Goal: Task Accomplishment & Management: Complete application form

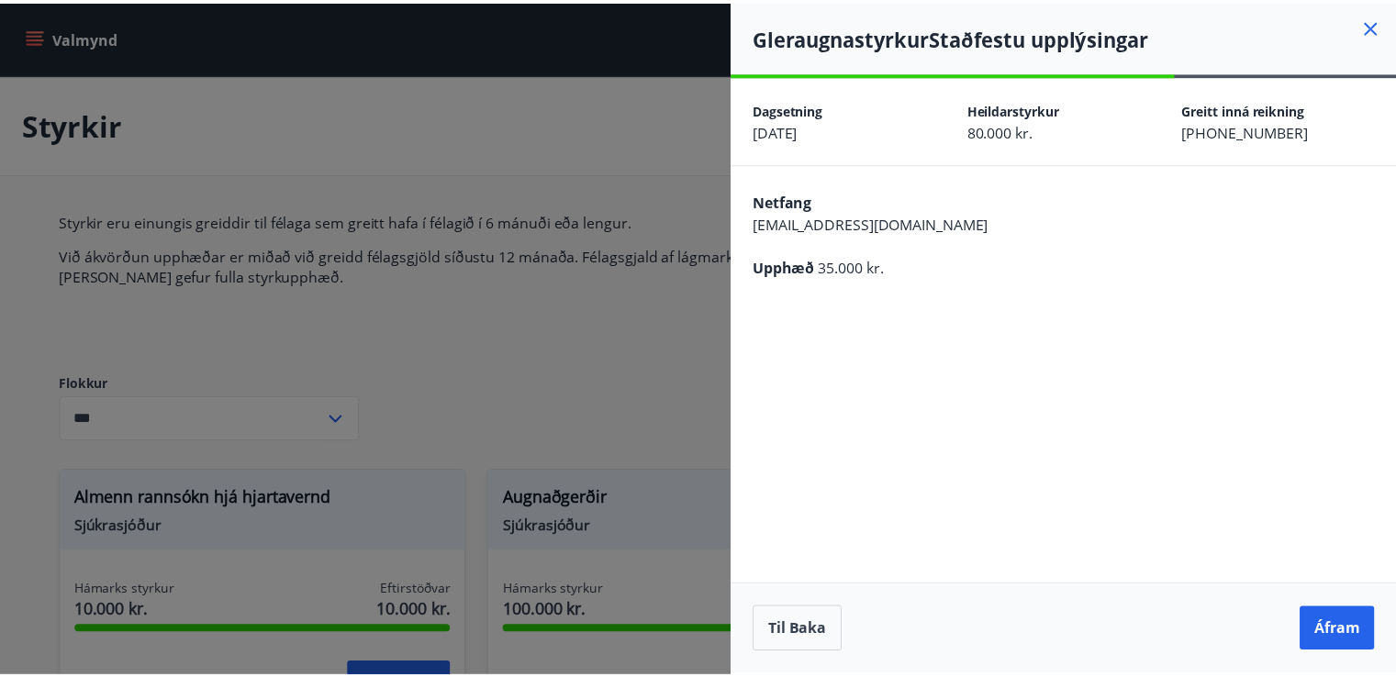
scroll to position [399, 0]
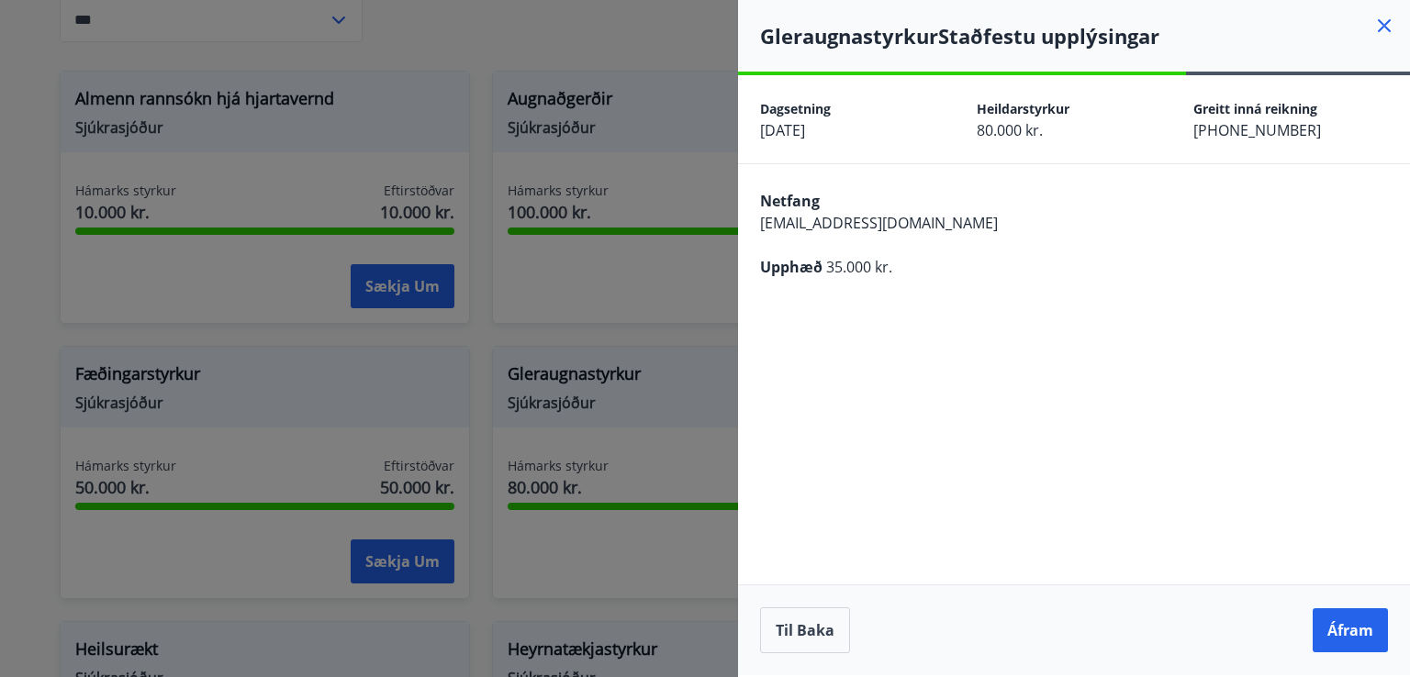
click at [456, 79] on div at bounding box center [705, 338] width 1410 height 677
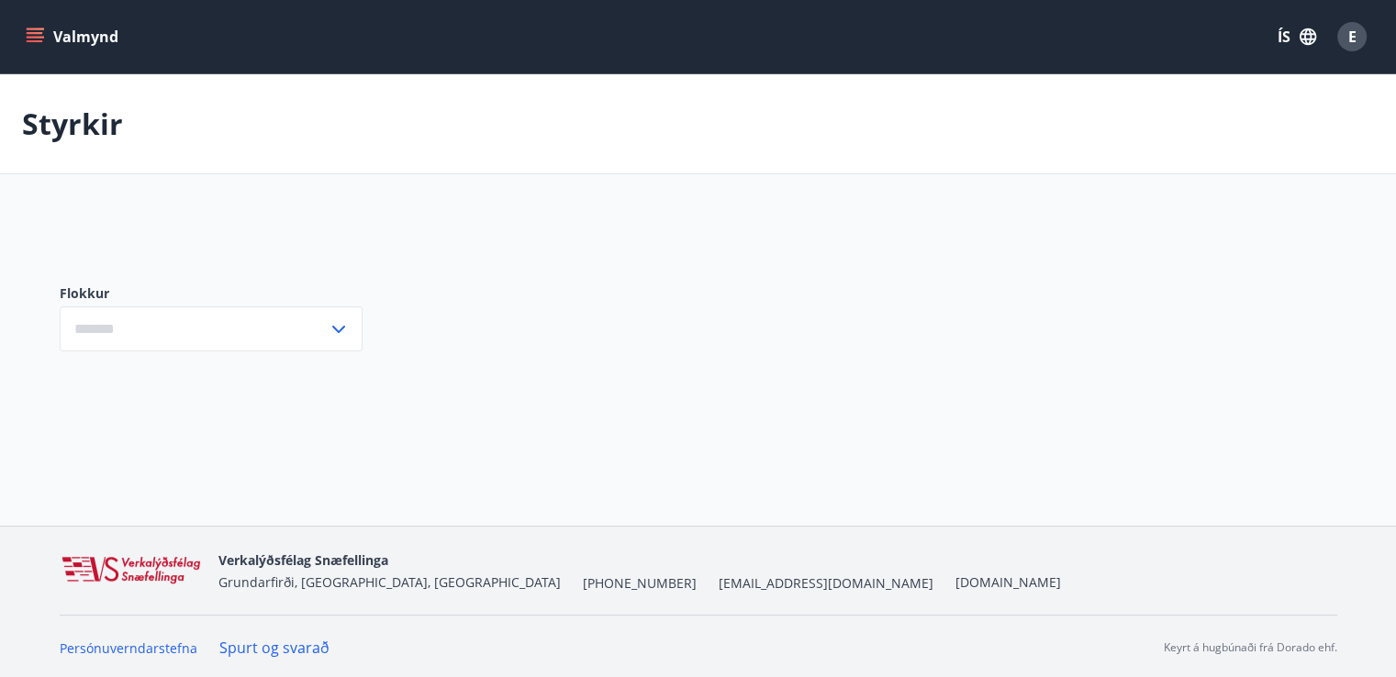
type input "***"
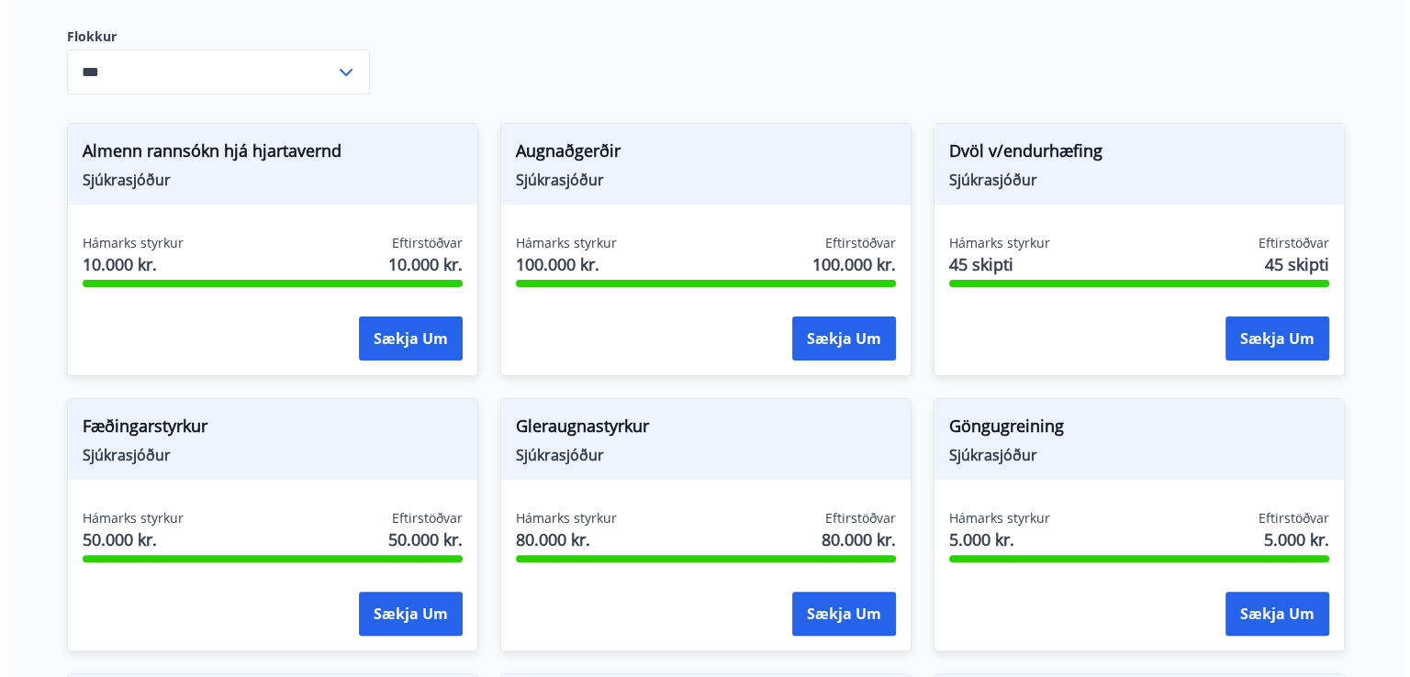
scroll to position [357, 0]
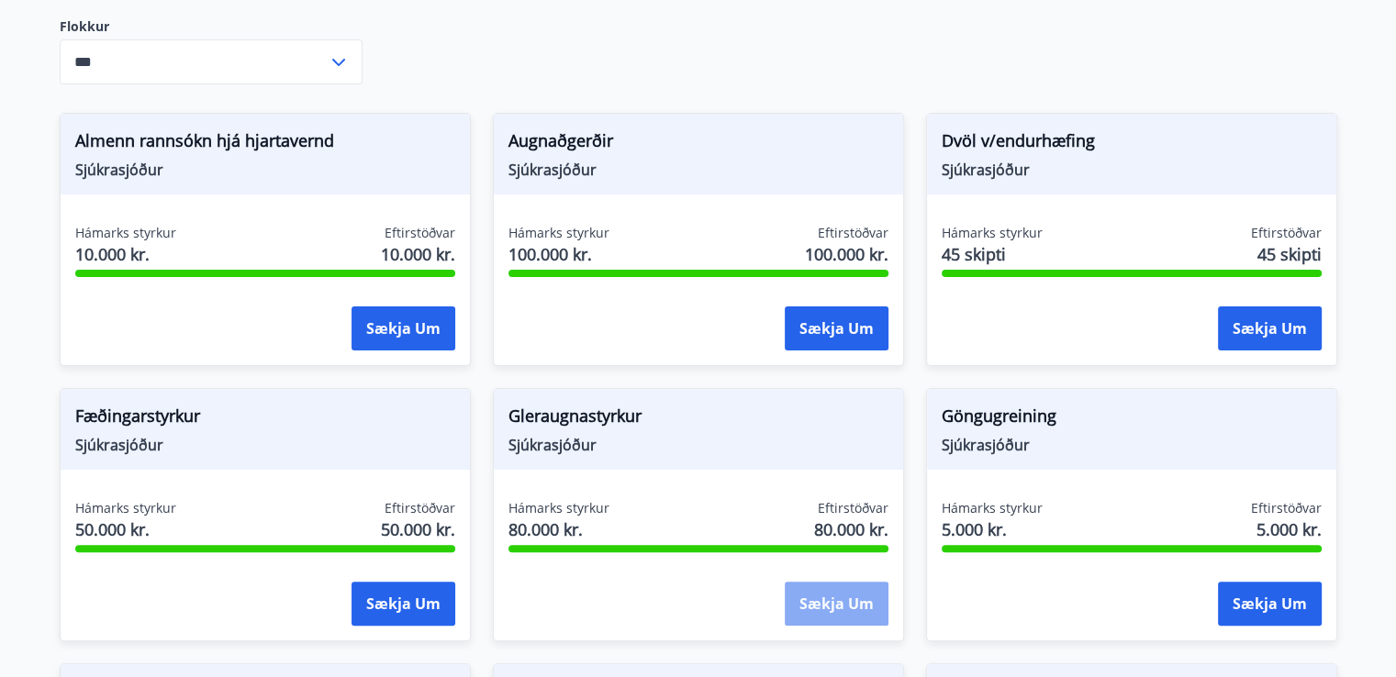
click at [840, 601] on button "Sækja um" at bounding box center [837, 604] width 104 height 44
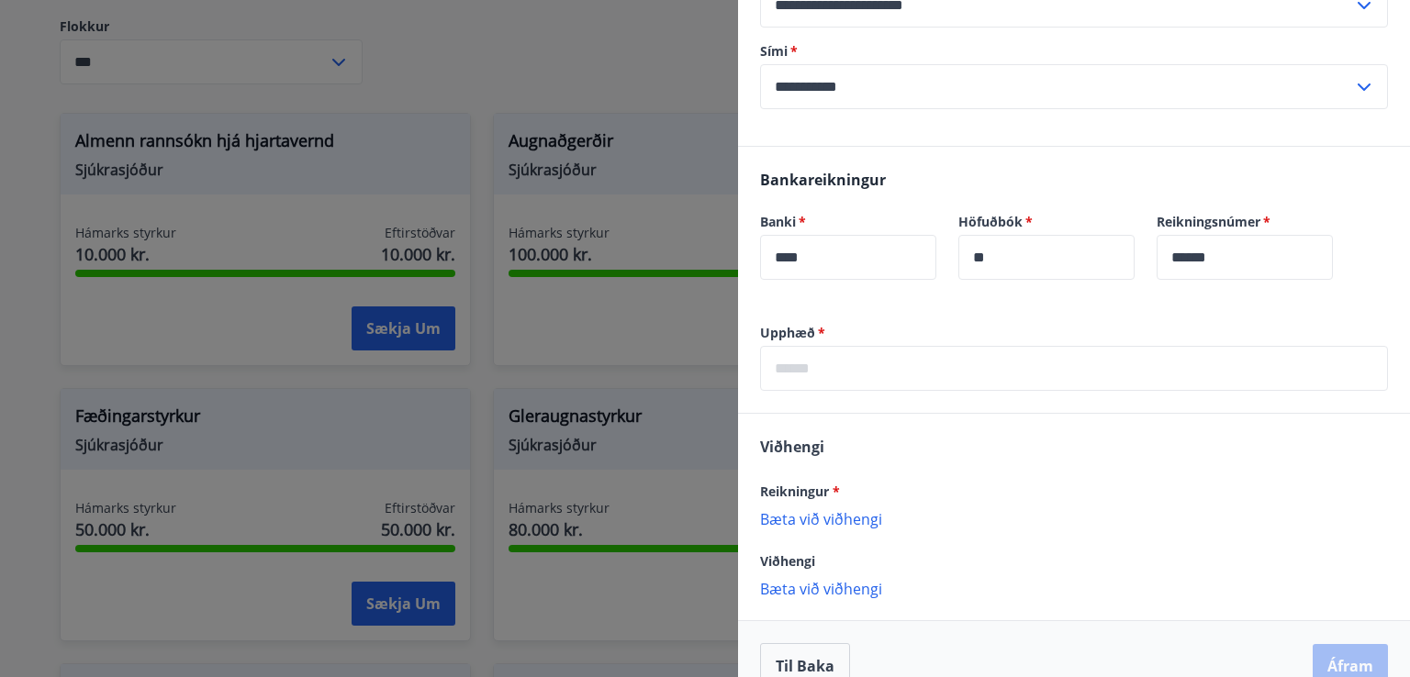
scroll to position [414, 0]
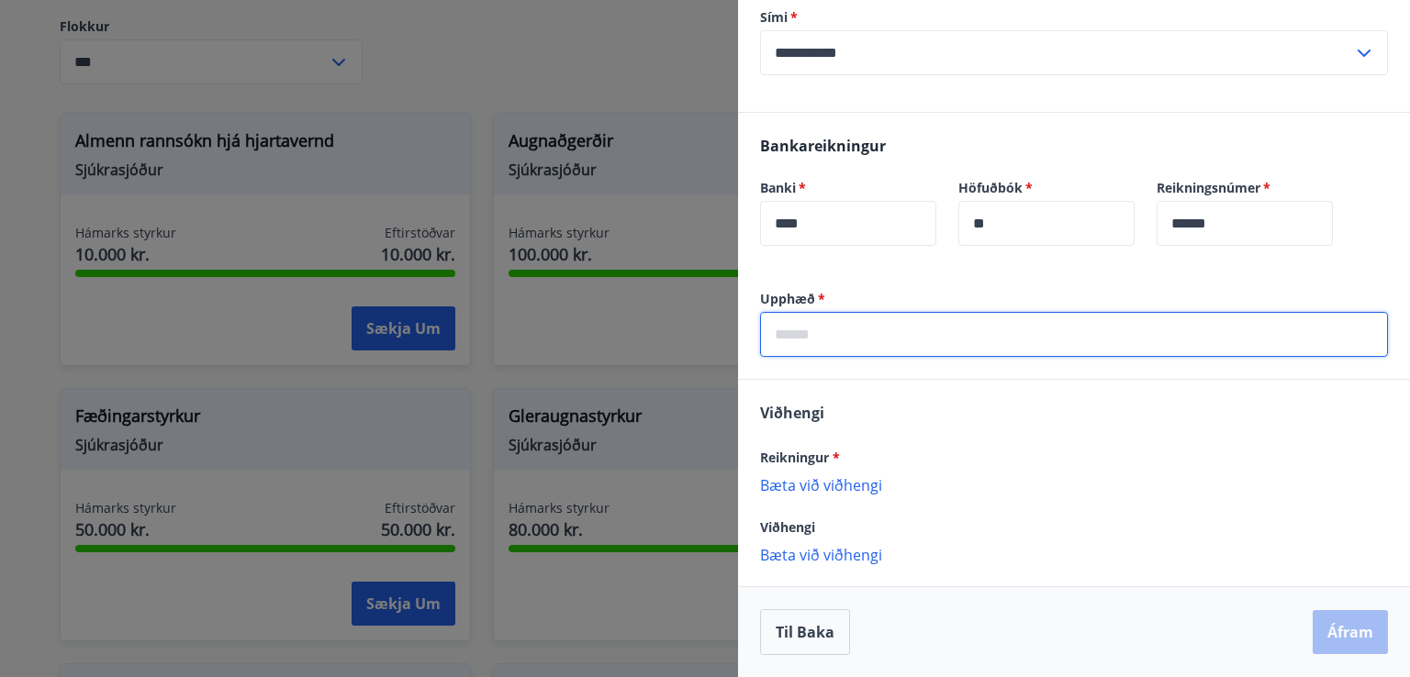
click at [974, 337] on input "text" at bounding box center [1074, 334] width 628 height 45
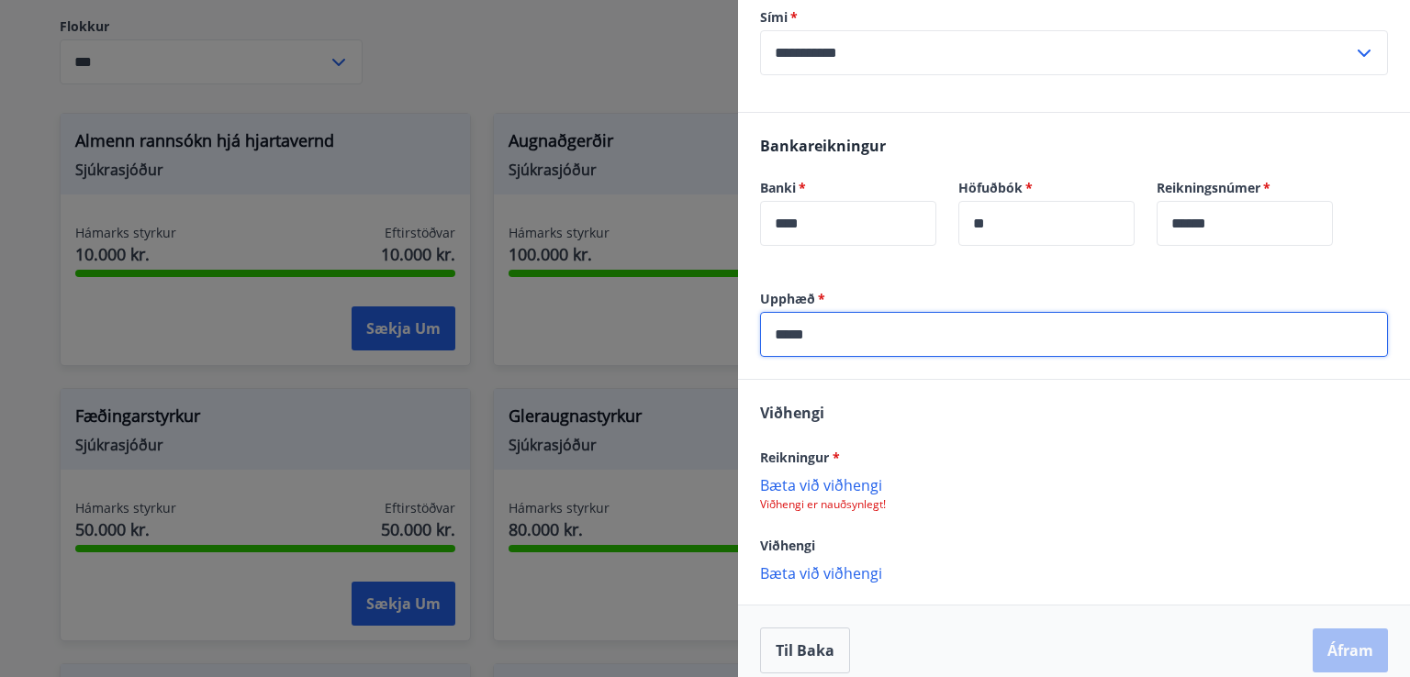
click at [781, 495] on div "Bæta við viðhengi Viðhengi er nauðsynlegt!" at bounding box center [1074, 493] width 628 height 37
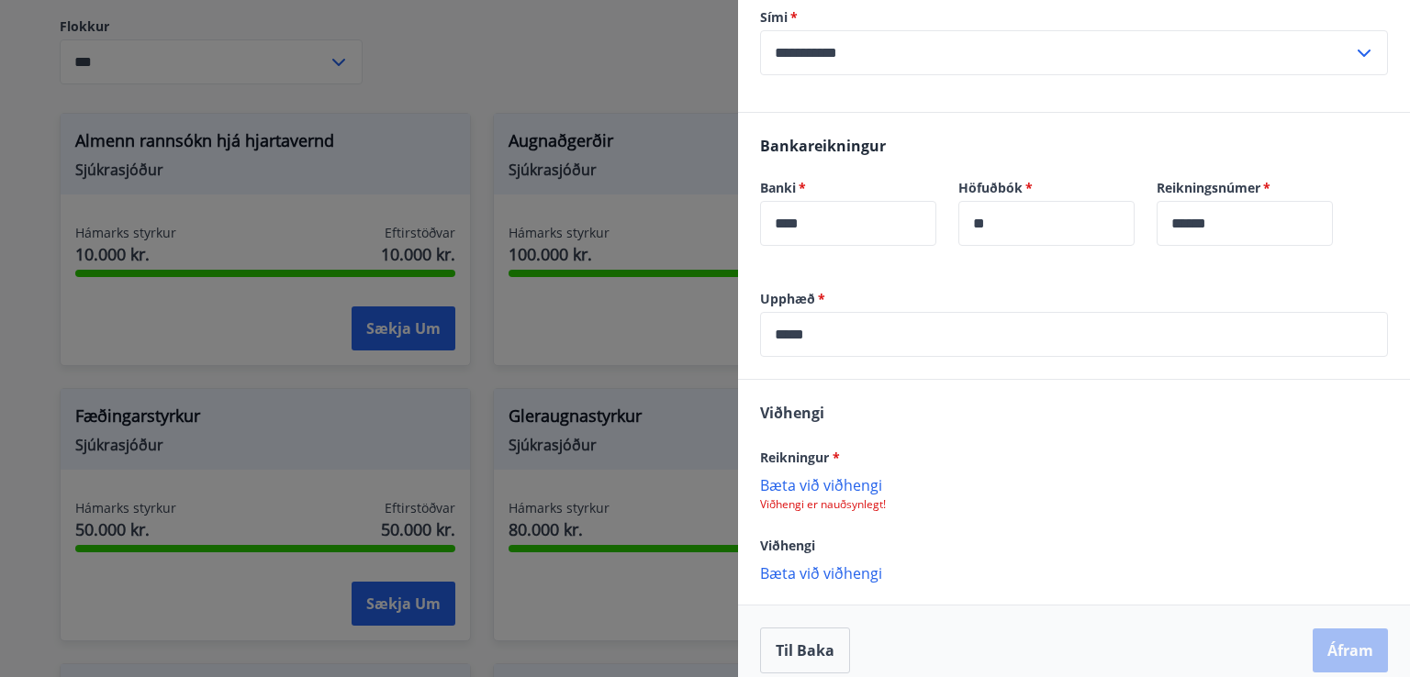
click at [794, 481] on p "Bæta við viðhengi" at bounding box center [1074, 484] width 628 height 18
click at [808, 566] on p "Bæta við viðhengi" at bounding box center [1074, 574] width 628 height 18
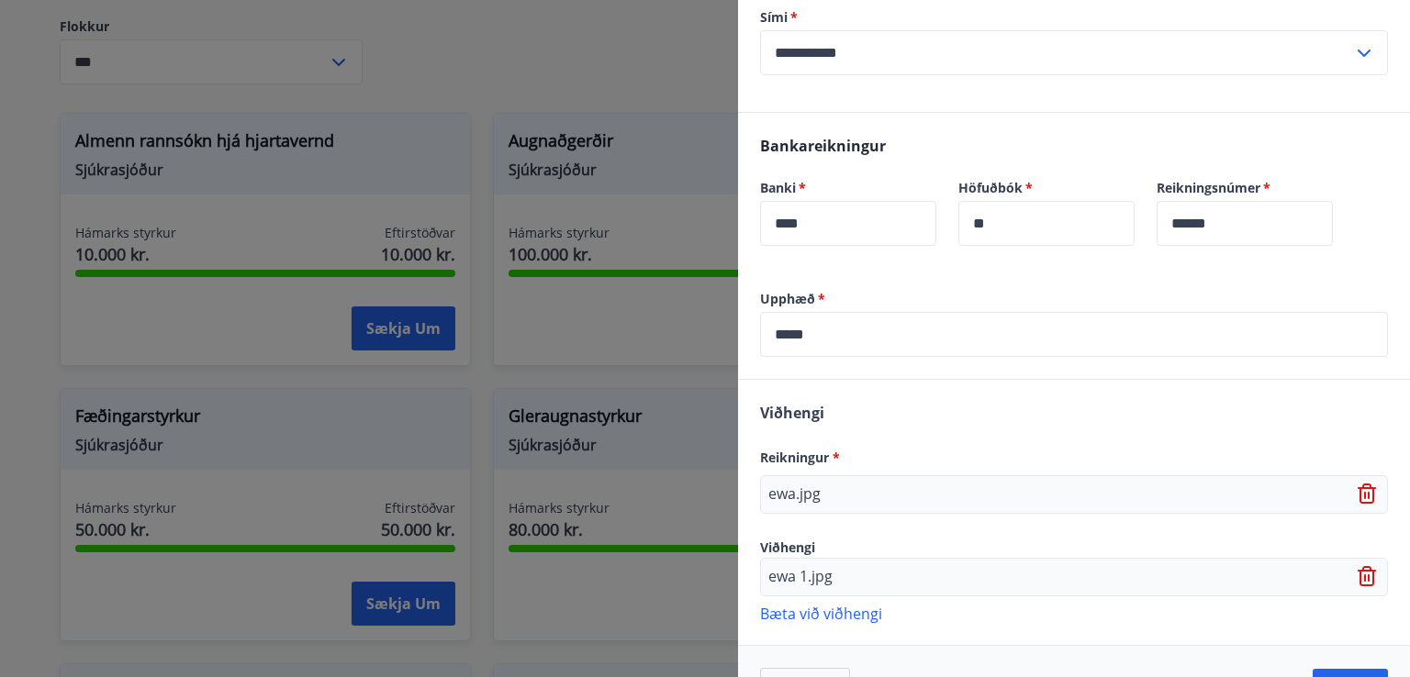
click at [1357, 575] on icon at bounding box center [1368, 577] width 22 height 22
click at [789, 331] on input "*****" at bounding box center [1074, 334] width 628 height 45
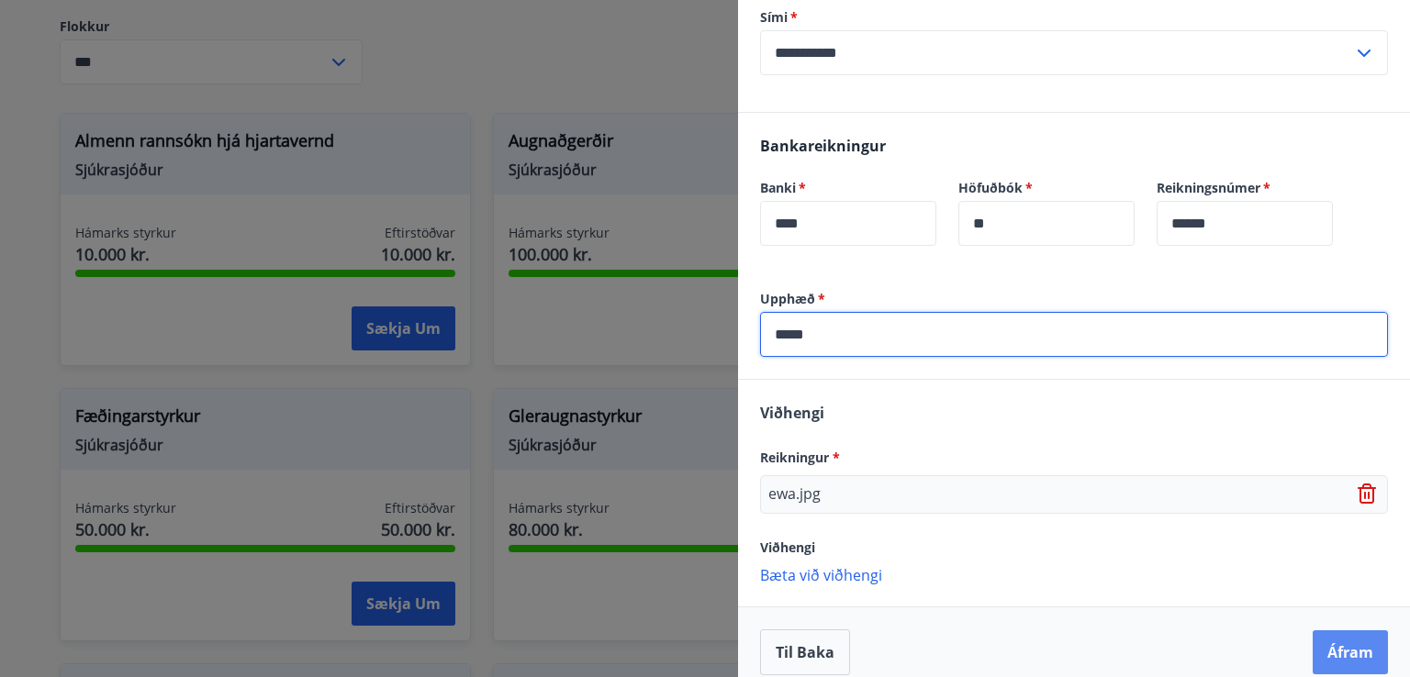
type input "*****"
click at [1331, 636] on button "Áfram" at bounding box center [1349, 653] width 75 height 44
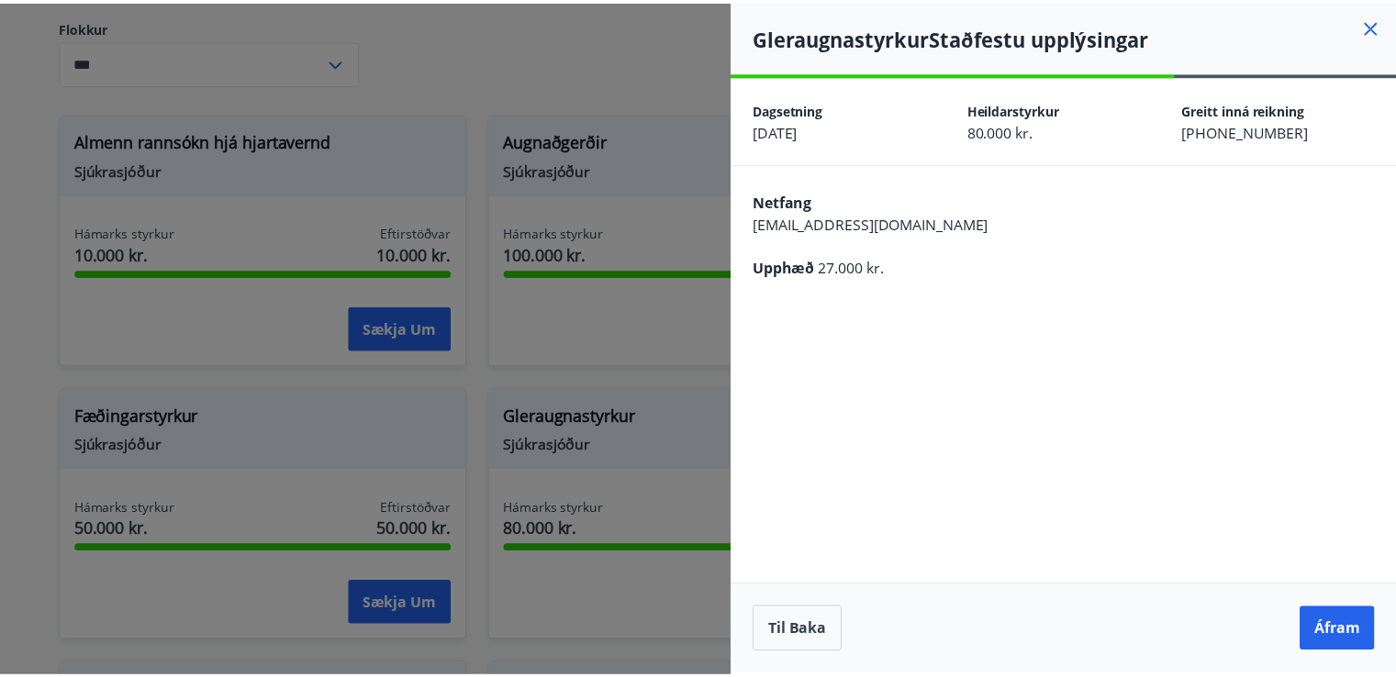
scroll to position [0, 0]
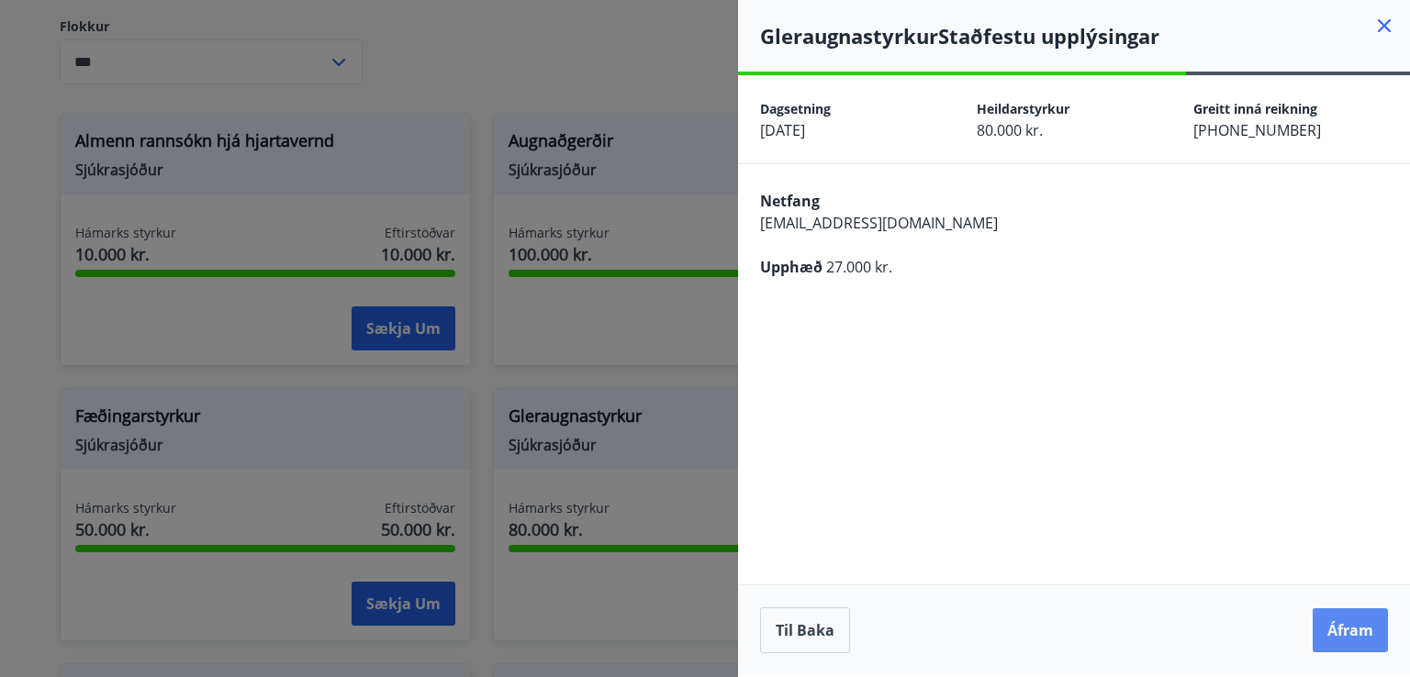
click at [1331, 625] on button "Áfram" at bounding box center [1349, 630] width 75 height 44
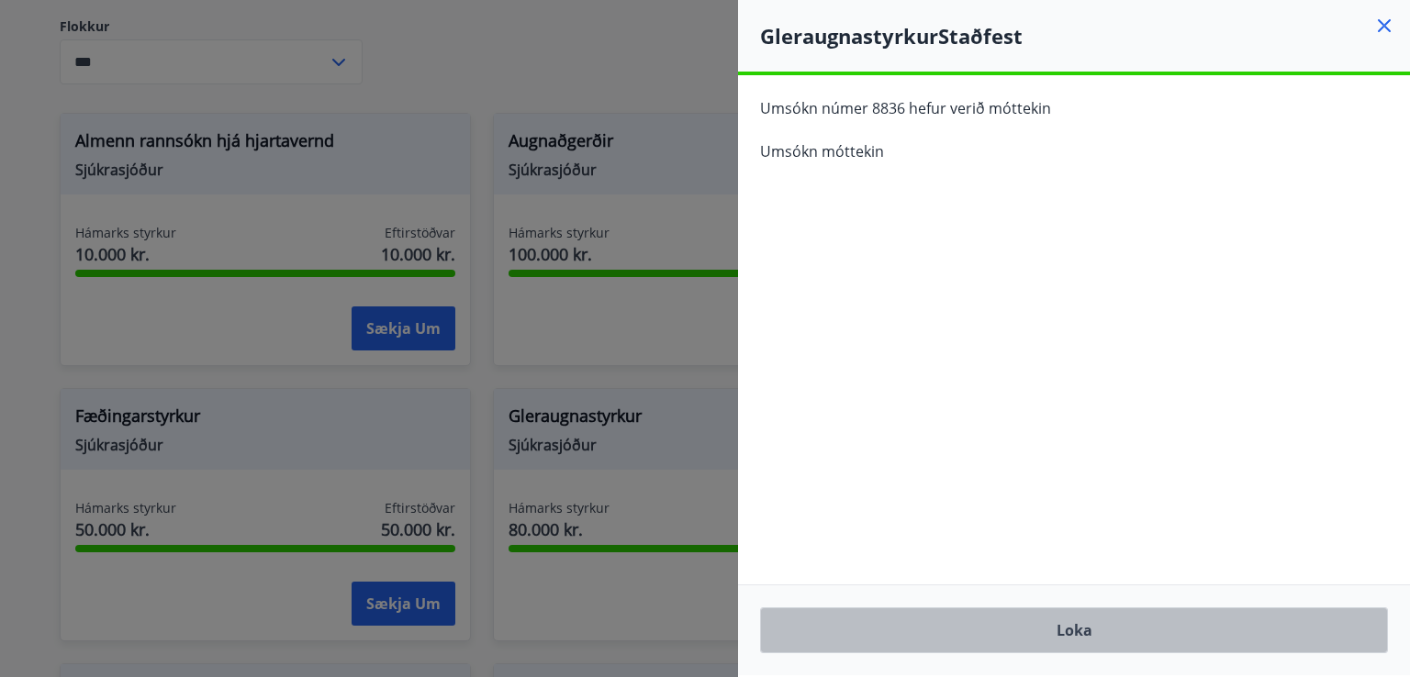
click at [1043, 623] on button "Loka" at bounding box center [1074, 631] width 628 height 46
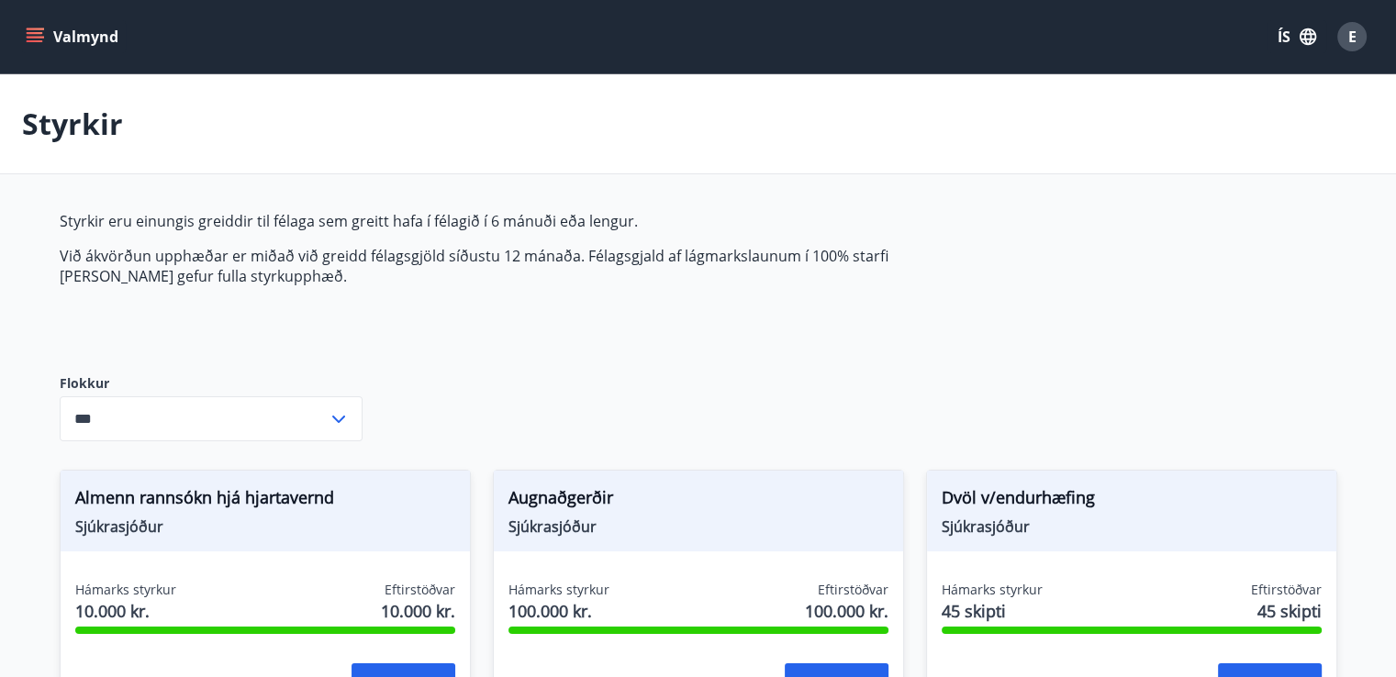
click at [50, 39] on button "Valmynd" at bounding box center [74, 36] width 104 height 33
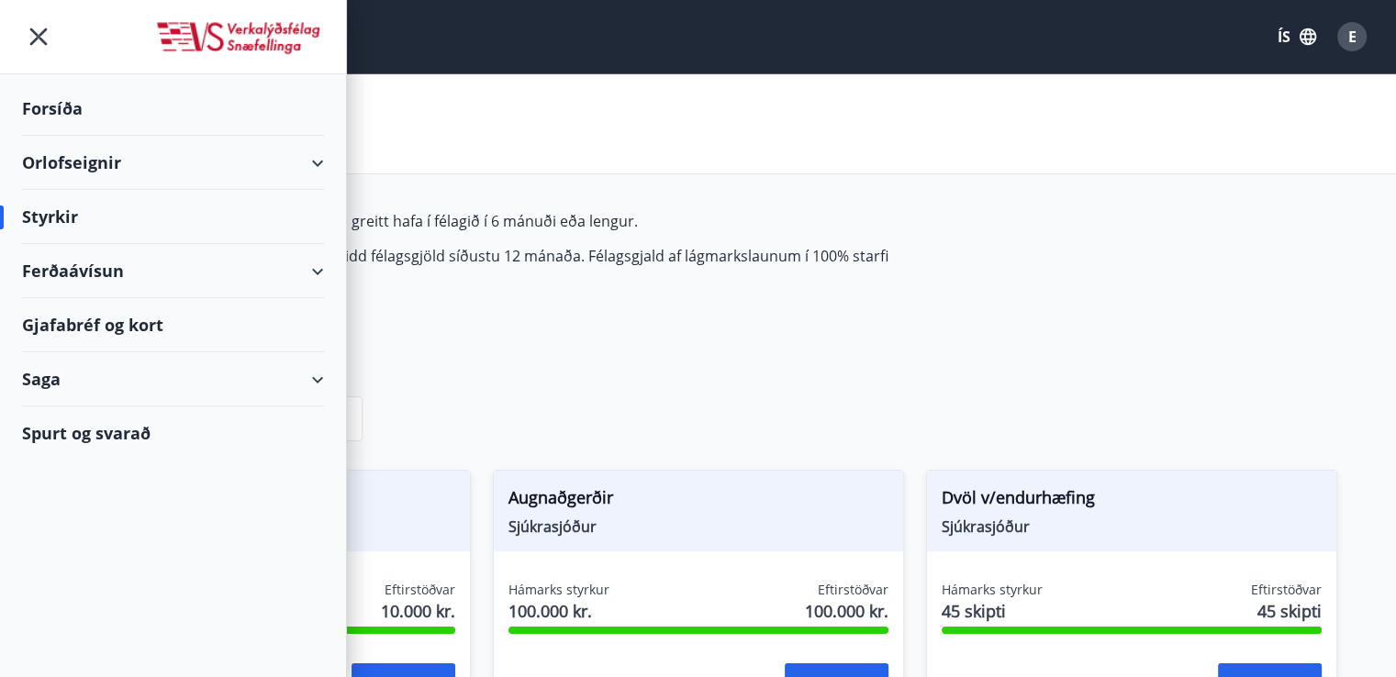
click at [41, 379] on div "Saga" at bounding box center [173, 379] width 302 height 54
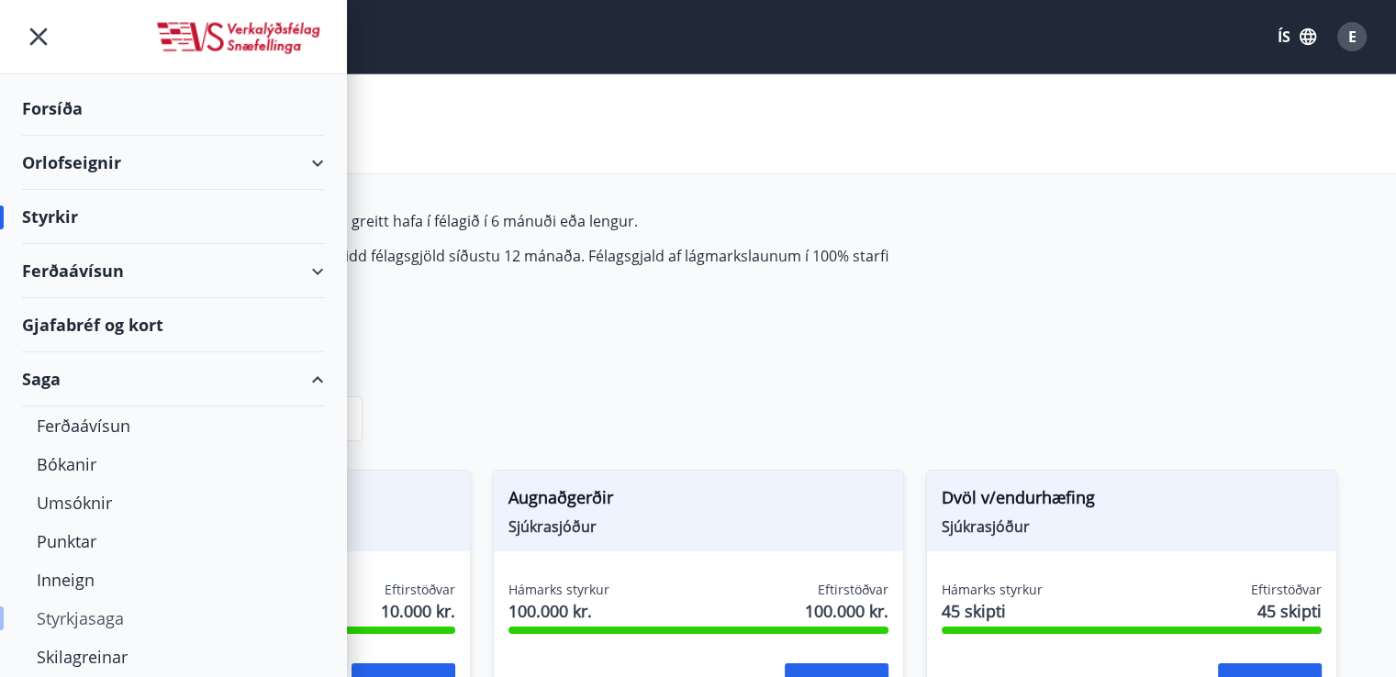
click at [101, 627] on div "Styrkjasaga" at bounding box center [173, 618] width 273 height 39
